Goal: Task Accomplishment & Management: Use online tool/utility

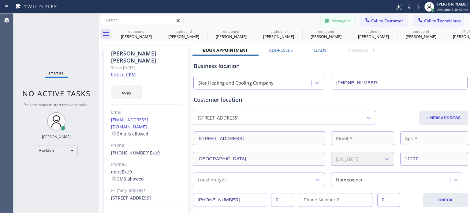
click at [335, 19] on button "Messages" at bounding box center [338, 21] width 34 height 12
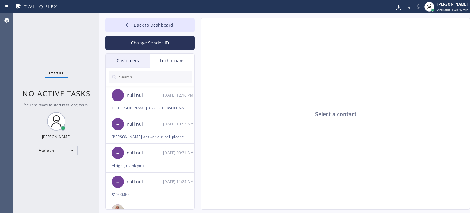
click at [128, 59] on div "Customers" at bounding box center [128, 61] width 44 height 14
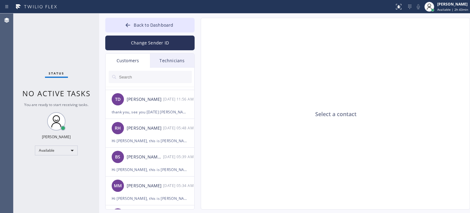
scroll to position [31, 0]
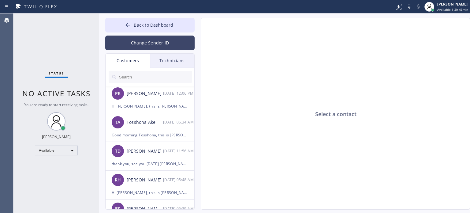
click at [141, 40] on button "Change Sender ID" at bounding box center [149, 42] width 89 height 15
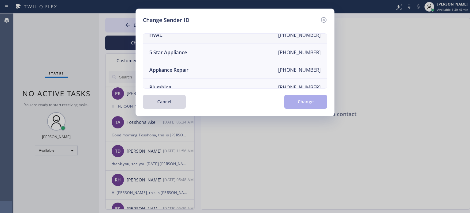
scroll to position [0, 0]
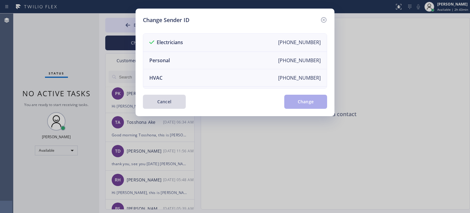
click at [169, 103] on button "Cancel" at bounding box center [164, 102] width 43 height 14
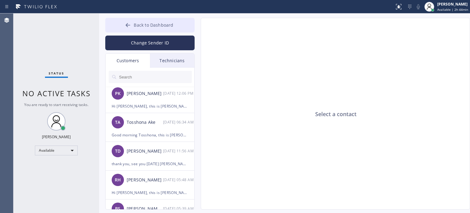
click at [134, 24] on button "Back to Dashboard" at bounding box center [149, 25] width 89 height 15
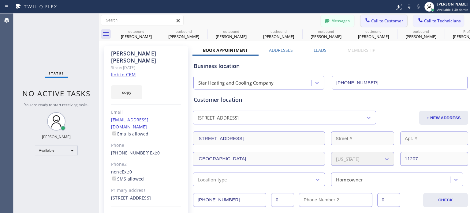
click at [373, 23] on span "Call to Customer" at bounding box center [387, 21] width 32 height 6
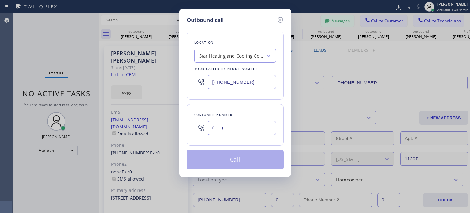
click at [256, 127] on input "(___) ___-____" at bounding box center [242, 128] width 68 height 14
paste input "516) 330-1461"
type input "[PHONE_NUMBER]"
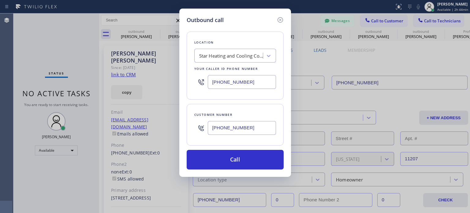
click at [222, 80] on input "[PHONE_NUMBER]" at bounding box center [242, 82] width 68 height 14
drag, startPoint x: 222, startPoint y: 80, endPoint x: 221, endPoint y: 67, distance: 12.6
click at [223, 80] on input "[PHONE_NUMBER]" at bounding box center [242, 82] width 68 height 14
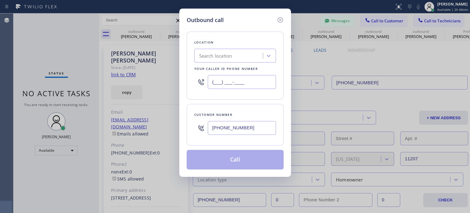
type input "(___) ___-____"
click at [219, 55] on div "Search location" at bounding box center [215, 55] width 33 height 7
paste input "Astoria Top HVAC"
type input "Astoria Top HVAC"
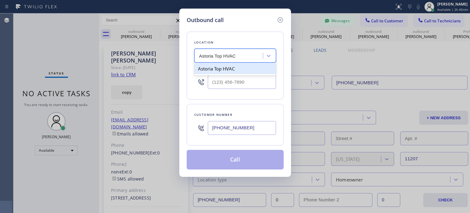
drag, startPoint x: 218, startPoint y: 70, endPoint x: 218, endPoint y: 128, distance: 57.2
click at [218, 70] on div "Astoria Top HVAC" at bounding box center [235, 68] width 82 height 11
type input "[PHONE_NUMBER]"
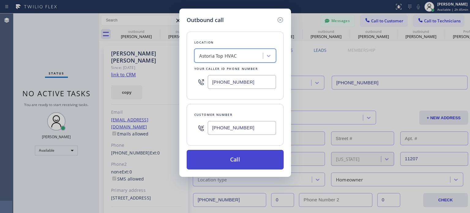
click at [220, 157] on button "Call" at bounding box center [235, 160] width 97 height 20
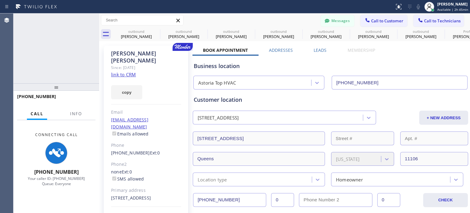
type input "[PHONE_NUMBER]"
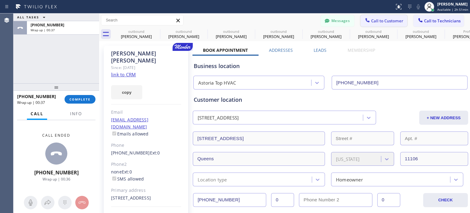
click at [374, 24] on button "Call to Customer" at bounding box center [383, 21] width 47 height 12
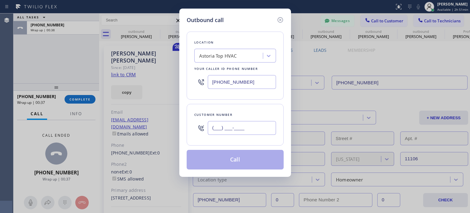
click at [246, 131] on input "(___) ___-____" at bounding box center [242, 128] width 68 height 14
paste input "916) 834-4957"
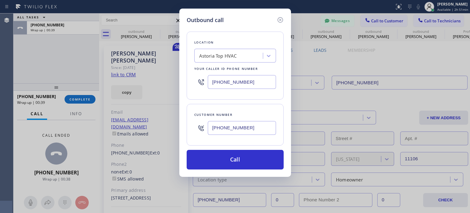
type input "[PHONE_NUMBER]"
click at [237, 81] on input "[PHONE_NUMBER]" at bounding box center [242, 82] width 68 height 14
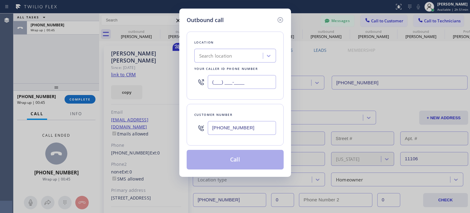
type input "(___) ___-____"
click at [224, 55] on div "Search location" at bounding box center [215, 55] width 33 height 7
paste input "Best [US_STATE] HVAC Repair"
type input "Best [US_STATE] HVAC Repair"
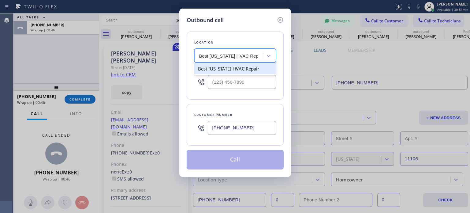
click at [230, 69] on div "Best [US_STATE] HVAC Repair" at bounding box center [235, 68] width 82 height 11
type input "[PHONE_NUMBER]"
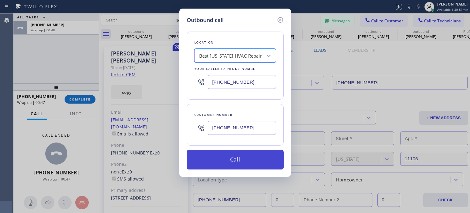
click at [224, 160] on button "Call" at bounding box center [235, 160] width 97 height 20
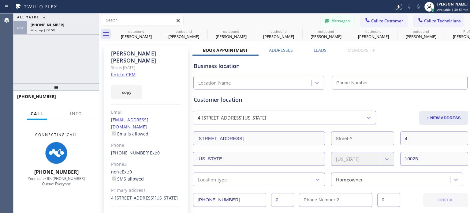
type input "[PHONE_NUMBER]"
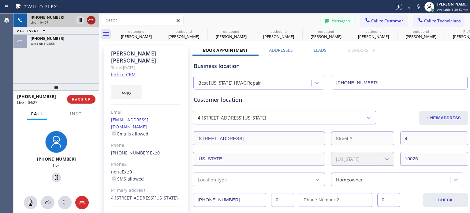
click at [89, 20] on icon at bounding box center [90, 20] width 7 height 7
click at [80, 101] on button "HANG UP" at bounding box center [81, 99] width 28 height 9
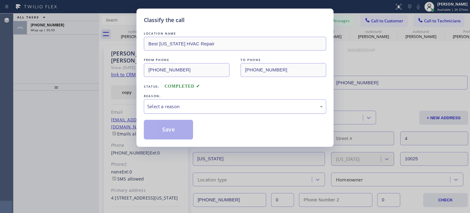
click at [165, 107] on div "Select a reason" at bounding box center [235, 106] width 176 height 7
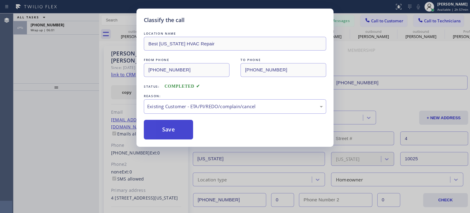
click at [170, 123] on button "Save" at bounding box center [168, 130] width 49 height 20
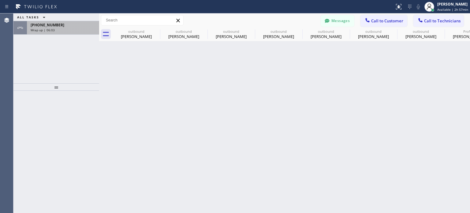
click at [82, 32] on div "[PHONE_NUMBER] Wrap up | 06:03" at bounding box center [62, 27] width 70 height 13
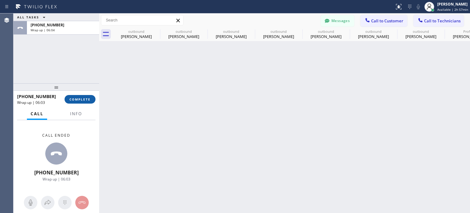
click at [79, 96] on button "COMPLETE" at bounding box center [80, 99] width 31 height 9
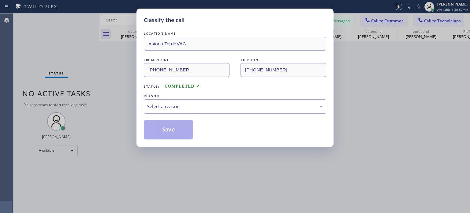
click at [160, 110] on div "Select a reason" at bounding box center [235, 106] width 182 height 14
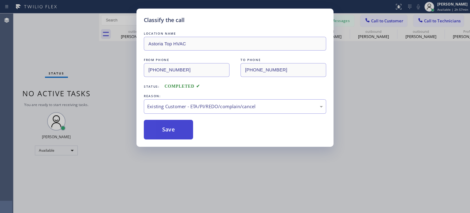
click at [170, 129] on button "Save" at bounding box center [168, 130] width 49 height 20
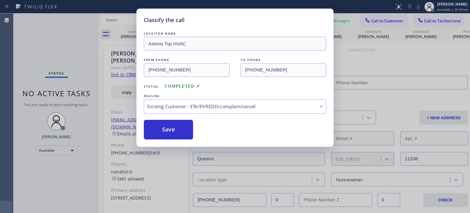
type input "[PHONE_NUMBER]"
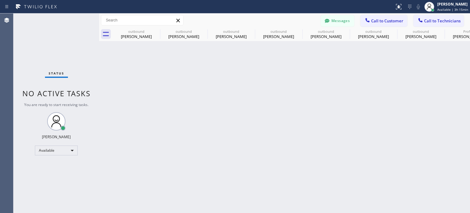
click at [339, 22] on button "Messages" at bounding box center [338, 21] width 34 height 12
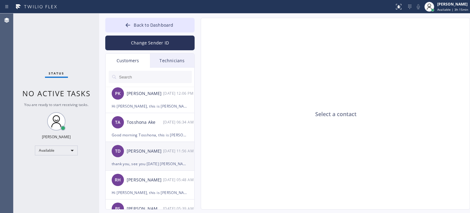
drag, startPoint x: 147, startPoint y: 161, endPoint x: 146, endPoint y: 150, distance: 11.1
click at [147, 161] on div "thank you, see you [DATE] [PERSON_NAME]" at bounding box center [150, 163] width 76 height 7
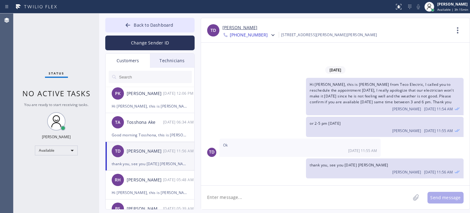
click at [283, 196] on textarea at bounding box center [305, 197] width 209 height 24
type textarea "Hi [PERSON_NAME], good morning, we tried"
click at [144, 41] on button "Change Sender ID" at bounding box center [149, 42] width 89 height 15
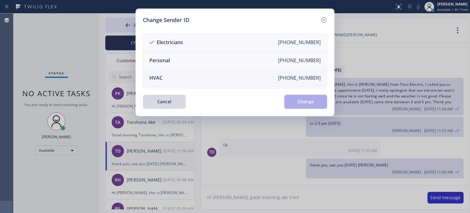
click at [182, 76] on li "HVAC [PHONE_NUMBER]" at bounding box center [235, 77] width 184 height 17
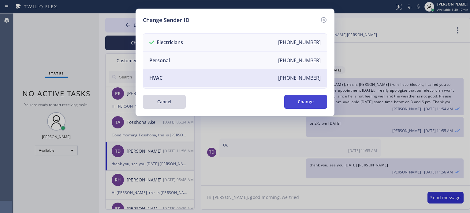
click at [303, 106] on button "Change" at bounding box center [305, 102] width 43 height 14
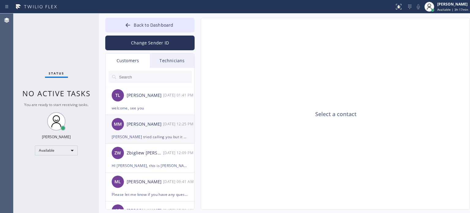
click at [152, 134] on div "[PERSON_NAME] tried calling you but it went thru your voicemail. How may I help…" at bounding box center [150, 136] width 76 height 7
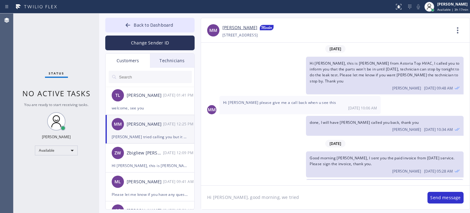
scroll to position [12, 0]
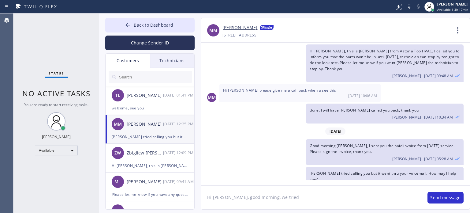
click at [220, 195] on textarea "Hi [PERSON_NAME], good morning, we tried" at bounding box center [311, 197] width 220 height 24
drag, startPoint x: 213, startPoint y: 197, endPoint x: 270, endPoint y: 193, distance: 57.4
click at [279, 201] on textarea "Hi [PERSON_NAME], good morning, we tried" at bounding box center [311, 197] width 220 height 24
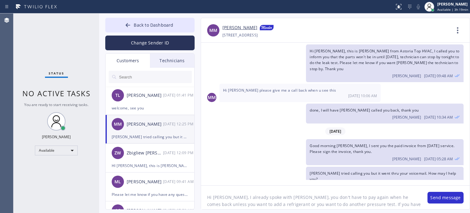
scroll to position [5, 0]
click at [331, 199] on textarea "Hi [PERSON_NAME], I already spoke with [PERSON_NAME], you don't have to pay aga…" at bounding box center [311, 197] width 220 height 24
click at [386, 206] on textarea "Hi [PERSON_NAME], I already spoke with [PERSON_NAME], you don't have to pay aga…" at bounding box center [311, 197] width 220 height 24
click at [272, 206] on textarea "Hi [PERSON_NAME], I already spoke with [PERSON_NAME], you don't have to pay aga…" at bounding box center [311, 197] width 220 height 24
type textarea "Hi [PERSON_NAME], I already spoke with [PERSON_NAME], you don't have to pay aga…"
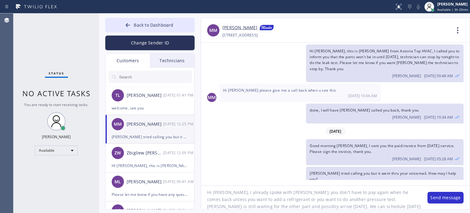
click at [406, 204] on textarea "Hi [PERSON_NAME], I already spoke with [PERSON_NAME], you don't have to pay aga…" at bounding box center [311, 197] width 220 height 24
click at [402, 204] on textarea "Hi [PERSON_NAME], I already spoke with [PERSON_NAME], you don't have to pay aga…" at bounding box center [311, 197] width 220 height 24
click at [448, 198] on button "Send message" at bounding box center [445, 197] width 36 height 12
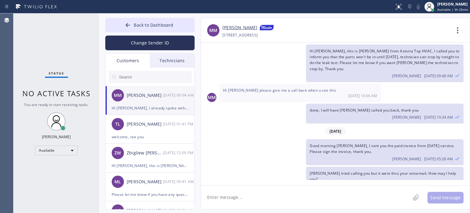
scroll to position [71, 0]
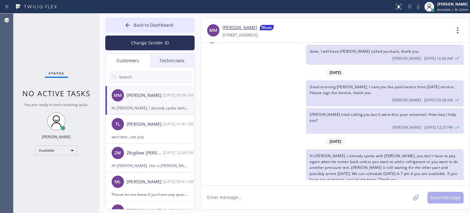
click at [350, 197] on textarea at bounding box center [305, 197] width 209 height 24
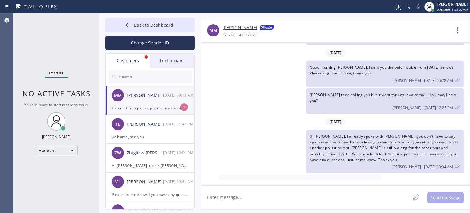
click at [144, 105] on div "Ok great. Yes please put me in as soon as possible." at bounding box center [150, 107] width 76 height 7
click at [242, 200] on textarea at bounding box center [305, 197] width 209 height 24
type textarea "alright, thank you"
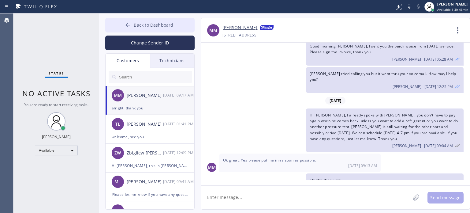
click at [165, 24] on span "Back to Dashboard" at bounding box center [153, 25] width 39 height 6
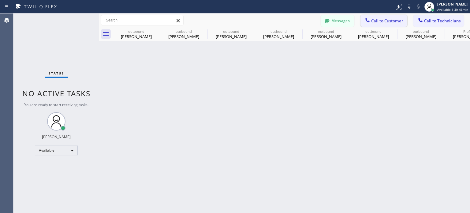
click at [389, 20] on span "Call to Customer" at bounding box center [387, 21] width 32 height 6
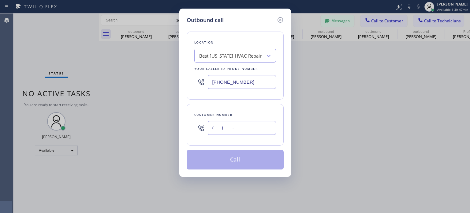
click at [239, 123] on input "(___) ___-____" at bounding box center [242, 128] width 68 height 14
paste input "214) 718-4655"
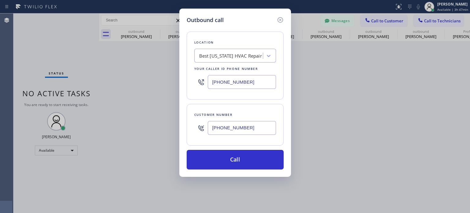
type input "[PHONE_NUMBER]"
click at [244, 86] on input "[PHONE_NUMBER]" at bounding box center [242, 82] width 68 height 14
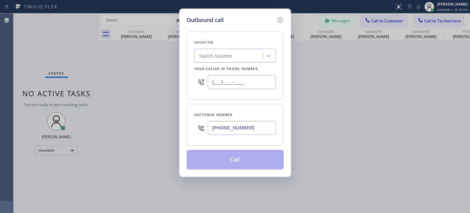
type input "(___) ___-____"
click at [224, 56] on div "Search location" at bounding box center [215, 55] width 33 height 7
paste input "[GEOGRAPHIC_DATA] HVAC"
type input "[GEOGRAPHIC_DATA] HVAC"
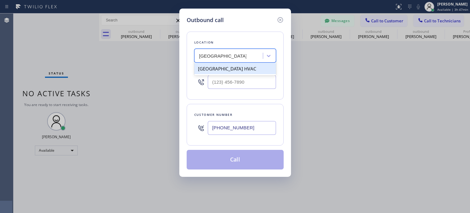
click at [228, 66] on div "[GEOGRAPHIC_DATA] HVAC" at bounding box center [235, 68] width 82 height 11
type input "[PHONE_NUMBER]"
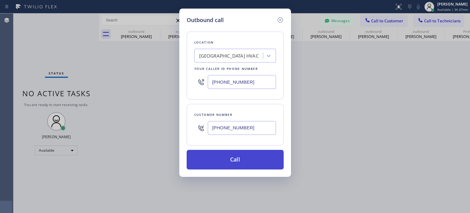
click at [239, 158] on button "Call" at bounding box center [235, 160] width 97 height 20
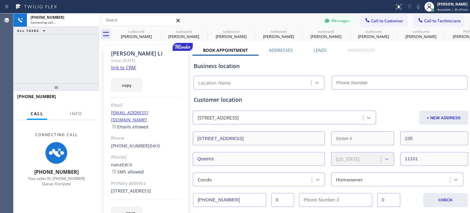
type input "[PHONE_NUMBER]"
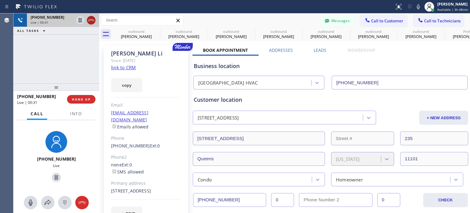
click at [91, 17] on icon at bounding box center [90, 20] width 7 height 7
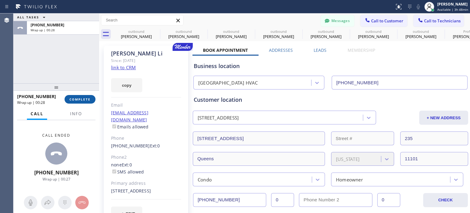
click at [75, 98] on span "COMPLETE" at bounding box center [79, 99] width 21 height 4
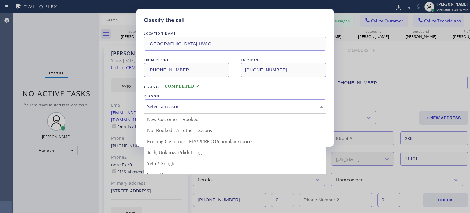
click at [182, 112] on div "Select a reason" at bounding box center [235, 106] width 182 height 14
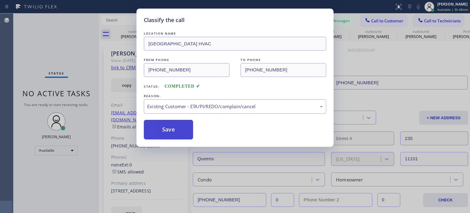
click at [179, 130] on button "Save" at bounding box center [168, 130] width 49 height 20
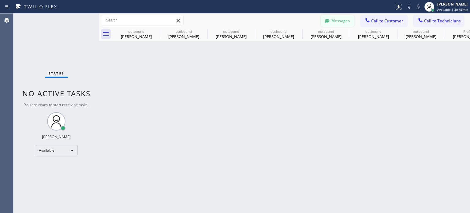
click at [328, 23] on icon at bounding box center [327, 21] width 6 height 6
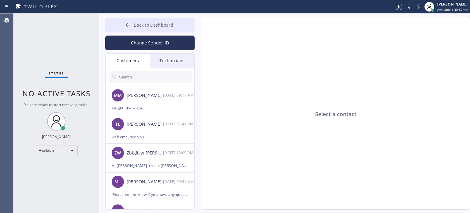
click at [147, 20] on button "Back to Dashboard" at bounding box center [149, 25] width 89 height 15
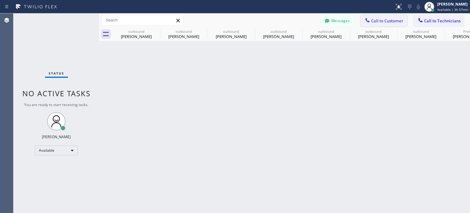
drag, startPoint x: 356, startPoint y: 20, endPoint x: 368, endPoint y: 19, distance: 11.8
click at [364, 19] on div "Messages Call to Customer Call to Technicians Outbound call Location [GEOGRAPHI…" at bounding box center [395, 20] width 149 height 11
click at [368, 19] on icon at bounding box center [367, 20] width 6 height 6
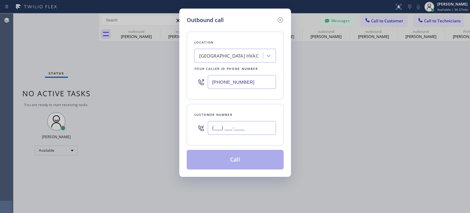
click at [264, 125] on input "(___) ___-____" at bounding box center [242, 128] width 68 height 14
paste input "609) 865-4367"
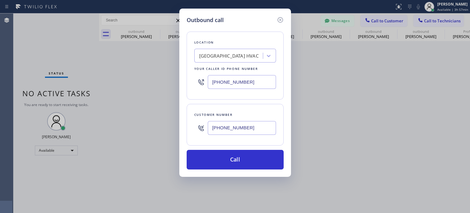
type input "[PHONE_NUMBER]"
click at [230, 84] on input "[PHONE_NUMBER]" at bounding box center [242, 82] width 68 height 14
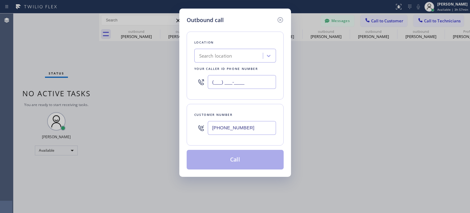
type input "(___) ___-____"
click at [229, 57] on div "Search location" at bounding box center [215, 55] width 33 height 7
paste input "[PERSON_NAME] Electric Inc"
type input "[PERSON_NAME] Electric Inc"
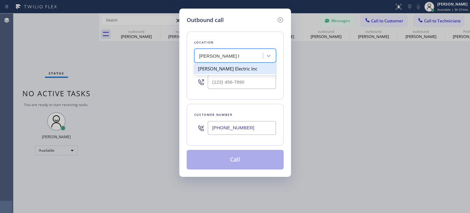
click at [223, 68] on div "[PERSON_NAME] Electric Inc" at bounding box center [235, 68] width 82 height 11
type input "[PHONE_NUMBER]"
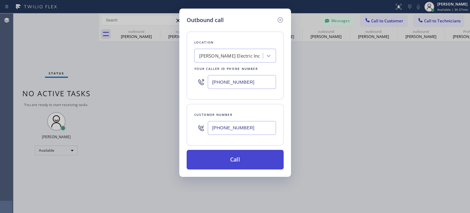
click at [226, 156] on button "Call" at bounding box center [235, 160] width 97 height 20
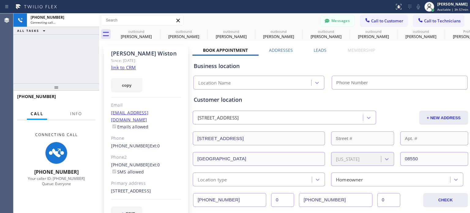
type input "[PHONE_NUMBER]"
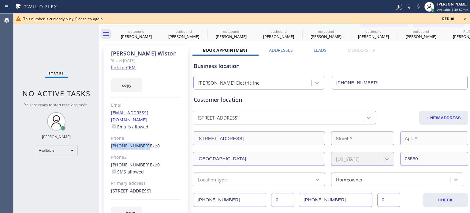
drag, startPoint x: 122, startPoint y: 139, endPoint x: 141, endPoint y: 137, distance: 19.1
click at [141, 137] on div "[PERSON_NAME] Since: [DATE] link to CRM copy Email [EMAIL_ADDRESS][DOMAIN_NAME]…" at bounding box center [146, 137] width 84 height 182
click at [466, 17] on icon at bounding box center [464, 18] width 7 height 7
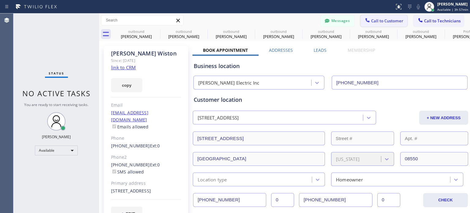
click at [384, 22] on span "Call to Customer" at bounding box center [387, 21] width 32 height 6
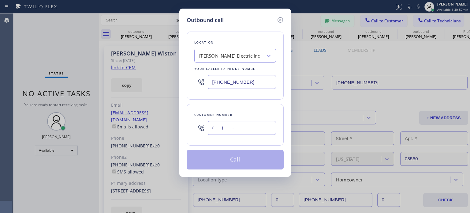
click at [251, 131] on input "(___) ___-____" at bounding box center [242, 128] width 68 height 14
paste input "856) 291-2749"
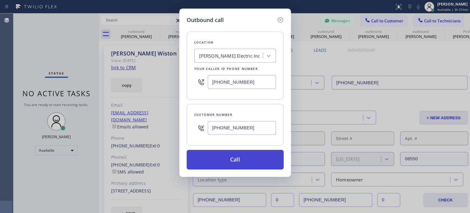
type input "[PHONE_NUMBER]"
click at [237, 156] on button "Call" at bounding box center [235, 160] width 97 height 20
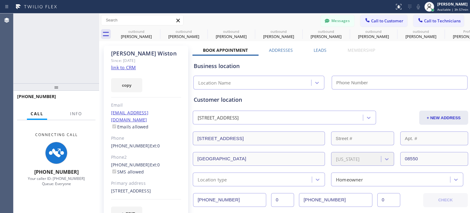
type input "[PHONE_NUMBER]"
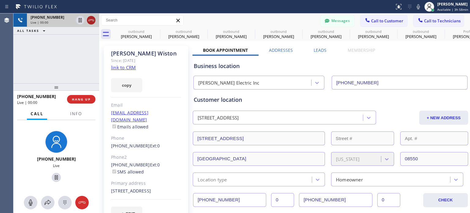
click at [92, 19] on icon at bounding box center [91, 20] width 6 height 2
click at [93, 19] on div "[PHONE_NUMBER] Live | 00:00" at bounding box center [56, 19] width 86 height 13
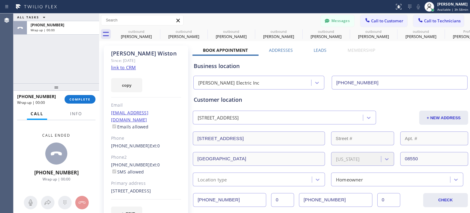
click at [71, 103] on div "[PHONE_NUMBER] Wrap up | 00:00 COMPLETE" at bounding box center [56, 99] width 78 height 16
click at [73, 100] on span "COMPLETE" at bounding box center [79, 99] width 21 height 4
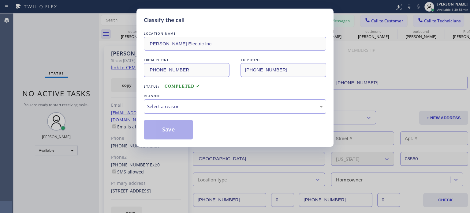
drag, startPoint x: 192, startPoint y: 106, endPoint x: 193, endPoint y: 111, distance: 4.7
click at [192, 106] on div "Select a reason" at bounding box center [235, 106] width 176 height 7
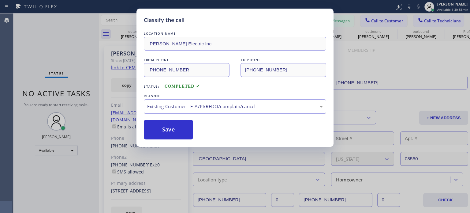
drag, startPoint x: 177, startPoint y: 132, endPoint x: 162, endPoint y: 113, distance: 24.7
click at [177, 132] on button "Save" at bounding box center [168, 130] width 49 height 20
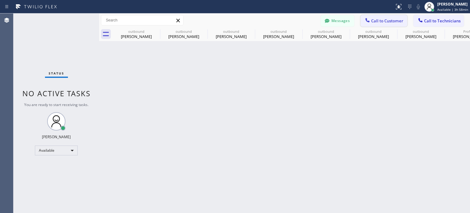
click at [370, 24] on div at bounding box center [367, 20] width 7 height 7
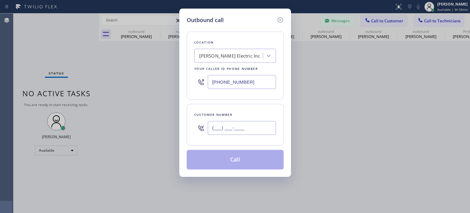
click at [246, 131] on input "(___) ___-____" at bounding box center [242, 128] width 68 height 14
paste input "347) 567-3615"
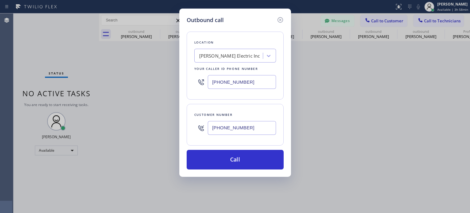
type input "[PHONE_NUMBER]"
click at [224, 88] on div "[PHONE_NUMBER]" at bounding box center [235, 82] width 82 height 20
click at [225, 80] on input "[PHONE_NUMBER]" at bounding box center [242, 82] width 68 height 14
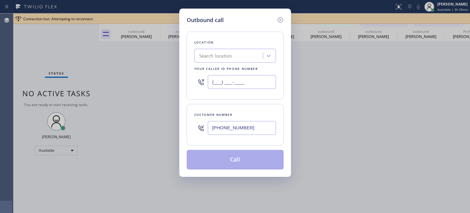
type input "(___) ___-____"
click at [225, 55] on div "Search location" at bounding box center [215, 55] width 33 height 7
paste input "HVAC Services"
type input "HVAC Services"
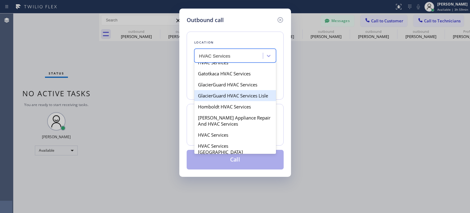
scroll to position [214, 0]
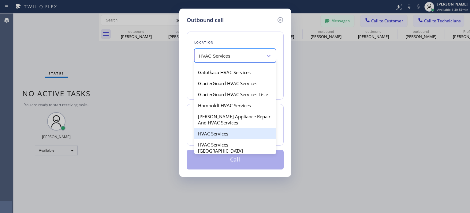
click at [222, 128] on div "HVAC Services" at bounding box center [235, 133] width 82 height 11
type input "[PHONE_NUMBER]"
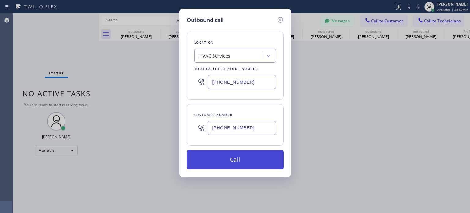
click at [226, 155] on button "Call" at bounding box center [235, 160] width 97 height 20
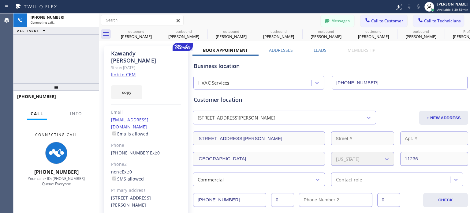
type input "[PHONE_NUMBER]"
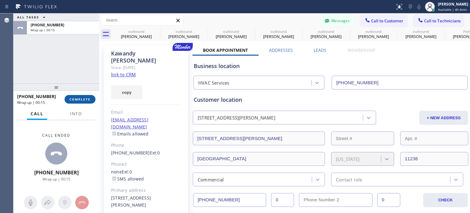
click at [79, 96] on button "COMPLETE" at bounding box center [80, 99] width 31 height 9
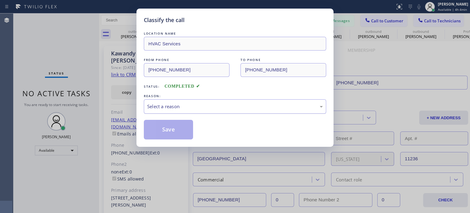
click at [198, 106] on div "Select a reason" at bounding box center [235, 106] width 176 height 7
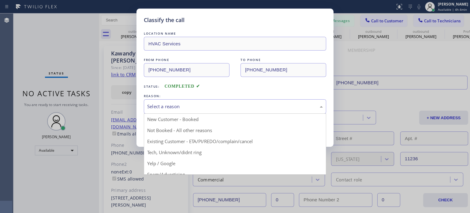
drag, startPoint x: 218, startPoint y: 139, endPoint x: 173, endPoint y: 130, distance: 46.2
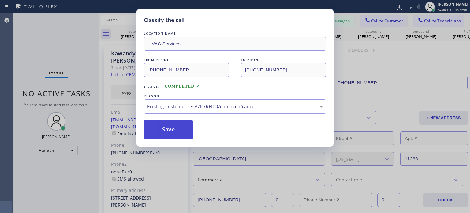
click at [170, 129] on button "Save" at bounding box center [168, 130] width 49 height 20
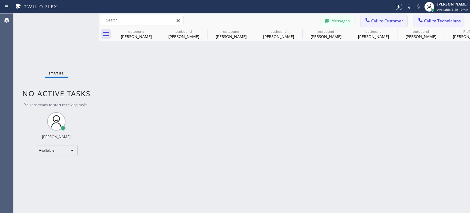
click at [372, 23] on span "Call to Customer" at bounding box center [387, 21] width 32 height 6
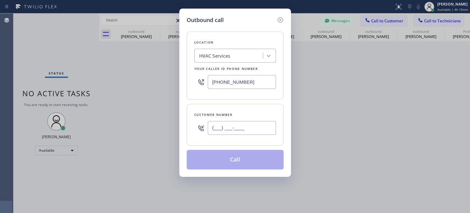
click at [244, 123] on input "(___) ___-____" at bounding box center [242, 128] width 68 height 14
paste input "856) 291-2749"
type input "[PHONE_NUMBER]"
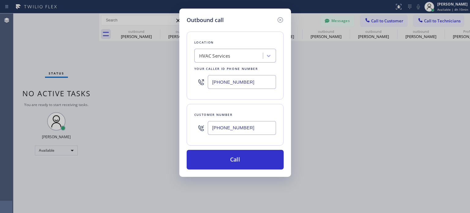
click at [246, 88] on input "[PHONE_NUMBER]" at bounding box center [242, 82] width 68 height 14
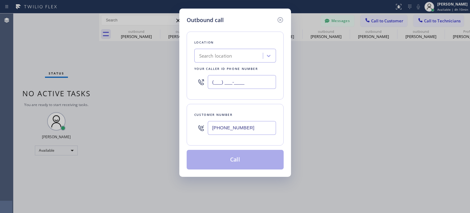
type input "(___) ___-____"
click at [232, 55] on div "Search location" at bounding box center [215, 55] width 33 height 7
paste input "[PERSON_NAME] Electric Inc"
type input "[PERSON_NAME] Electric Inc"
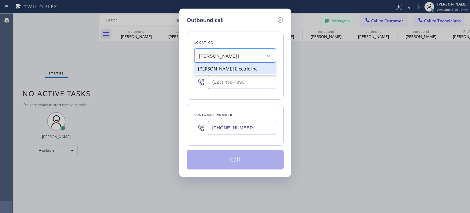
click at [231, 68] on div "[PERSON_NAME] Electric Inc" at bounding box center [235, 68] width 82 height 11
type input "[PHONE_NUMBER]"
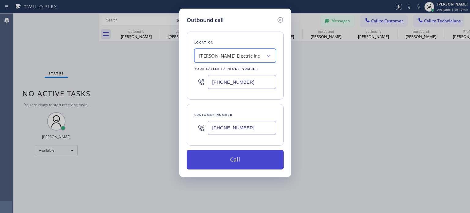
click at [228, 152] on button "Call" at bounding box center [235, 160] width 97 height 20
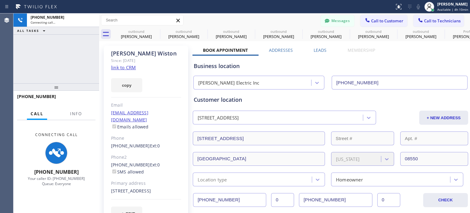
type input "[PHONE_NUMBER]"
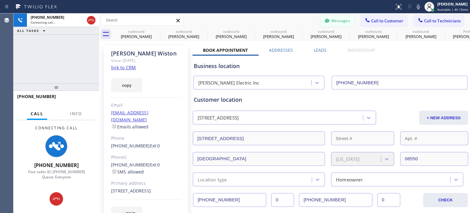
click at [336, 22] on button "Messages" at bounding box center [338, 21] width 34 height 12
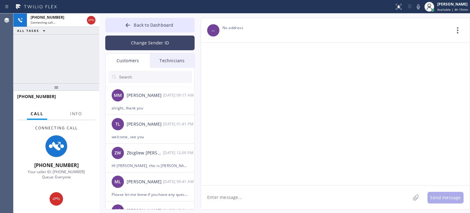
click at [136, 42] on button "Change Sender ID" at bounding box center [149, 42] width 89 height 15
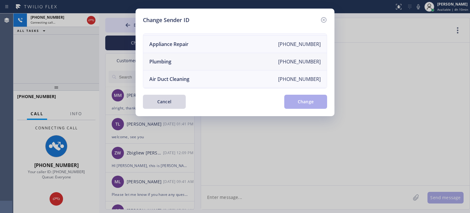
scroll to position [71, 0]
click at [174, 76] on div "Electricians" at bounding box center [162, 79] width 26 height 7
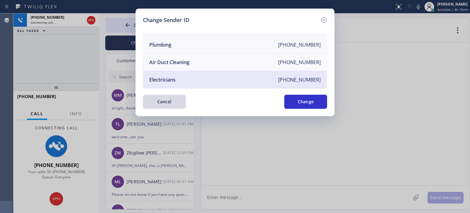
drag, startPoint x: 292, startPoint y: 105, endPoint x: 199, endPoint y: 105, distance: 93.0
click at [292, 105] on button "Change" at bounding box center [305, 102] width 43 height 14
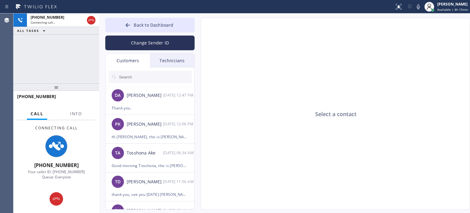
click at [136, 75] on input "text" at bounding box center [154, 77] width 73 height 12
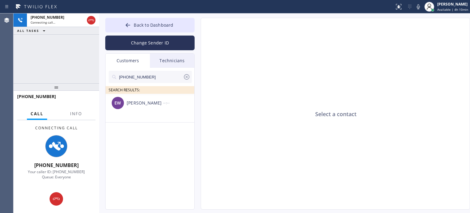
click at [140, 102] on div "[PERSON_NAME]" at bounding box center [145, 102] width 36 height 7
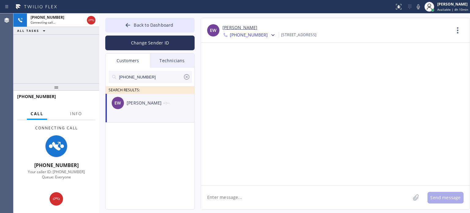
click at [240, 199] on textarea at bounding box center [305, 197] width 209 height 24
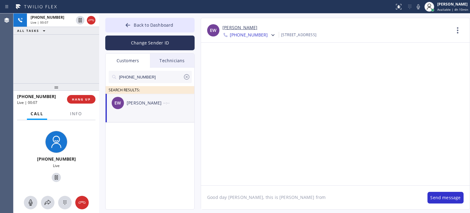
paste textarea "[PERSON_NAME] Electric Inc"
click at [74, 98] on span "HANG UP" at bounding box center [81, 99] width 19 height 4
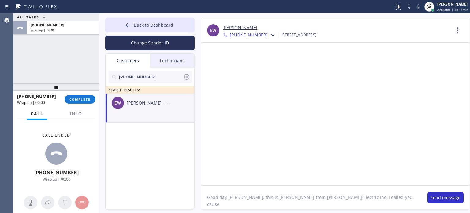
click at [362, 195] on textarea "Good day [PERSON_NAME], this is [PERSON_NAME] from [PERSON_NAME] Electric Inc, …" at bounding box center [311, 197] width 220 height 24
type textarea "Good day [PERSON_NAME], this is [PERSON_NAME] from [PERSON_NAME] Electric Inc, …"
click at [441, 197] on button "Send message" at bounding box center [445, 197] width 36 height 12
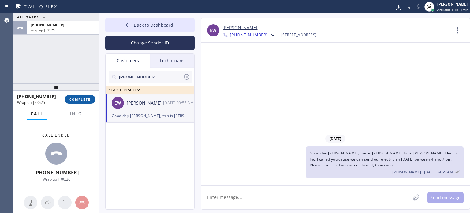
click at [80, 97] on span "COMPLETE" at bounding box center [79, 99] width 21 height 4
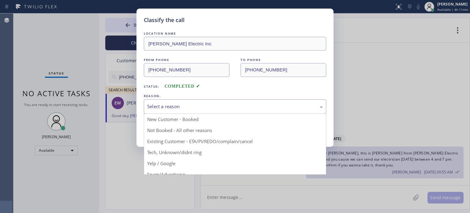
click at [172, 107] on div "Select a reason" at bounding box center [235, 106] width 176 height 7
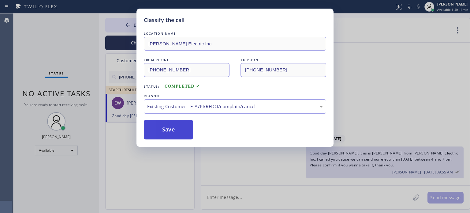
click at [177, 131] on button "Save" at bounding box center [168, 130] width 49 height 20
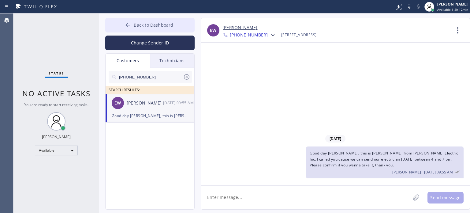
click at [128, 29] on div at bounding box center [127, 25] width 7 height 7
